Goal: Task Accomplishment & Management: Manage account settings

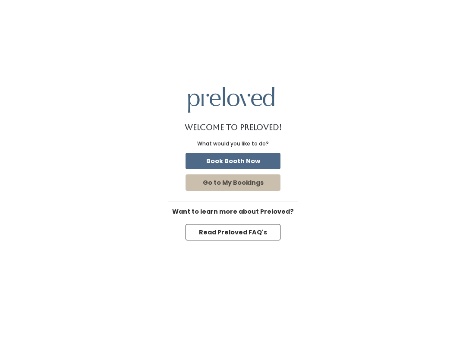
click at [235, 161] on button "Book Booth Now" at bounding box center [233, 161] width 95 height 16
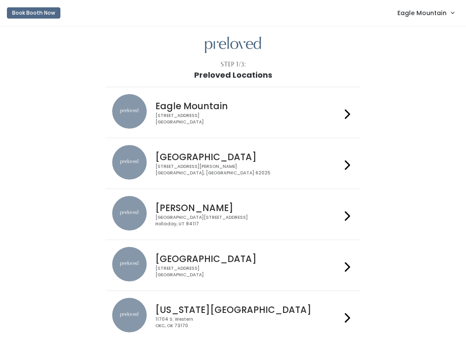
click at [417, 14] on span "Eagle Mountain" at bounding box center [422, 13] width 49 height 10
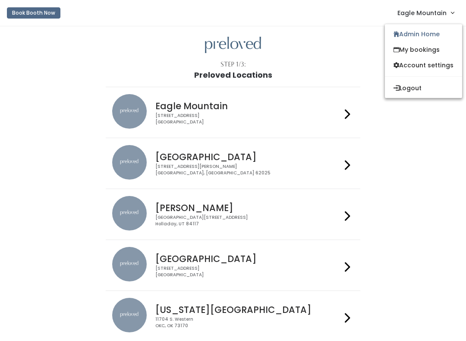
click at [416, 31] on link "Admin Home" at bounding box center [423, 34] width 77 height 16
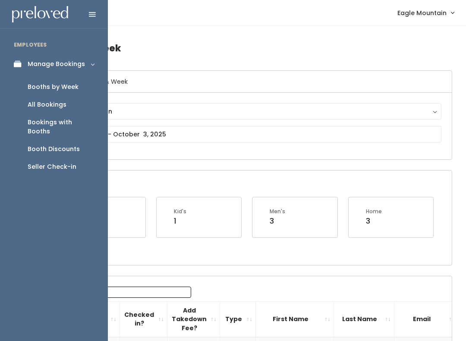
click at [42, 145] on div "Booth Discounts" at bounding box center [54, 149] width 52 height 9
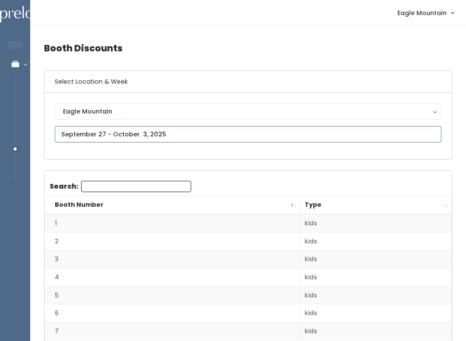
click at [92, 132] on input "text" at bounding box center [248, 134] width 387 height 16
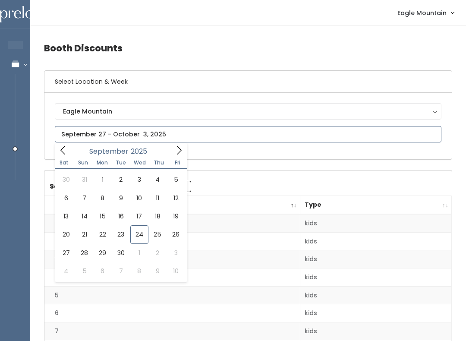
type input "September 20 to September 26"
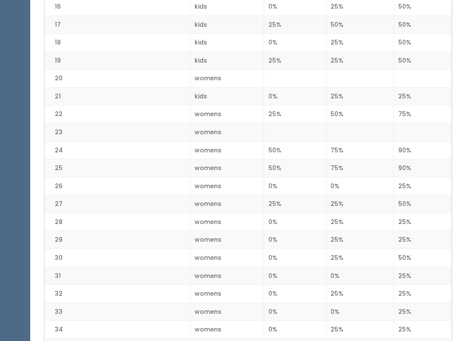
scroll to position [482, 0]
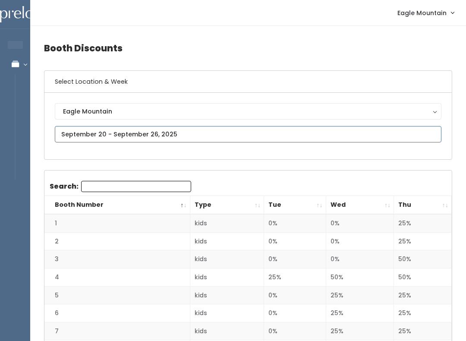
click at [196, 136] on input "text" at bounding box center [248, 134] width 387 height 16
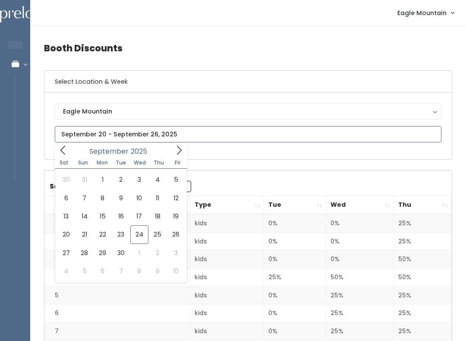
type input "September 20 to September 26"
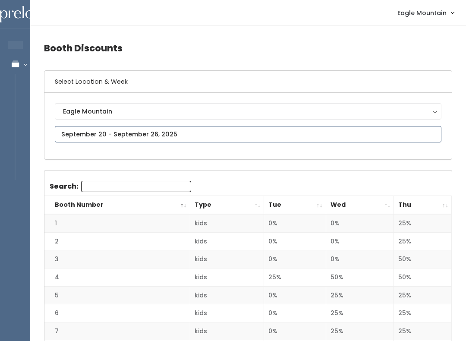
click at [203, 131] on input "text" at bounding box center [248, 134] width 387 height 16
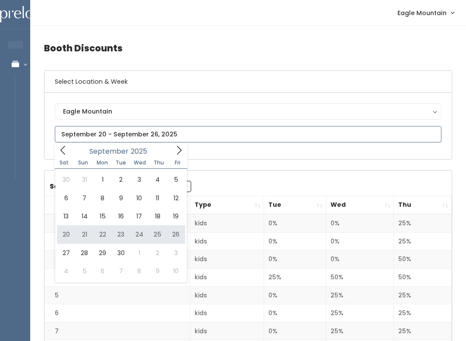
type input "[DATE] to [DATE]"
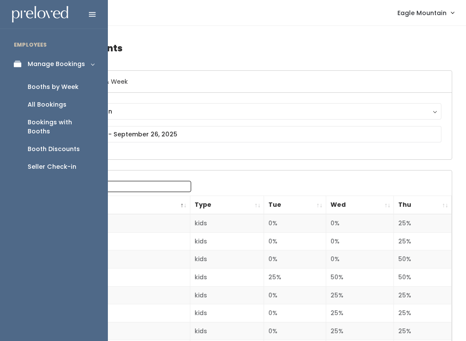
click at [56, 87] on div "Booths by Week" at bounding box center [53, 87] width 51 height 9
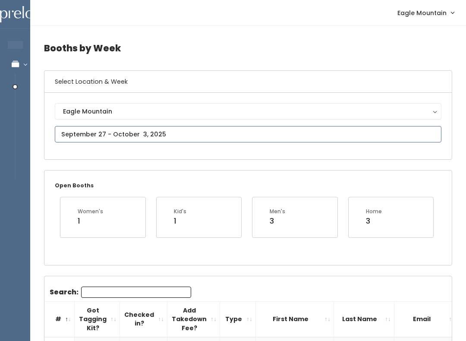
click at [195, 135] on input "text" at bounding box center [248, 134] width 387 height 16
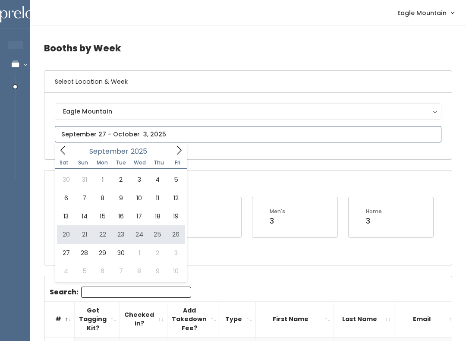
type input "[DATE] to [DATE]"
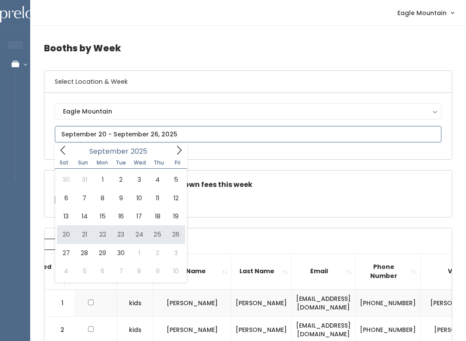
type input "[DATE] to [DATE]"
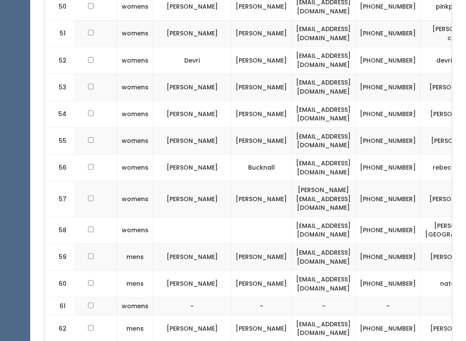
scroll to position [1641, 0]
